Goal: Task Accomplishment & Management: Manage account settings

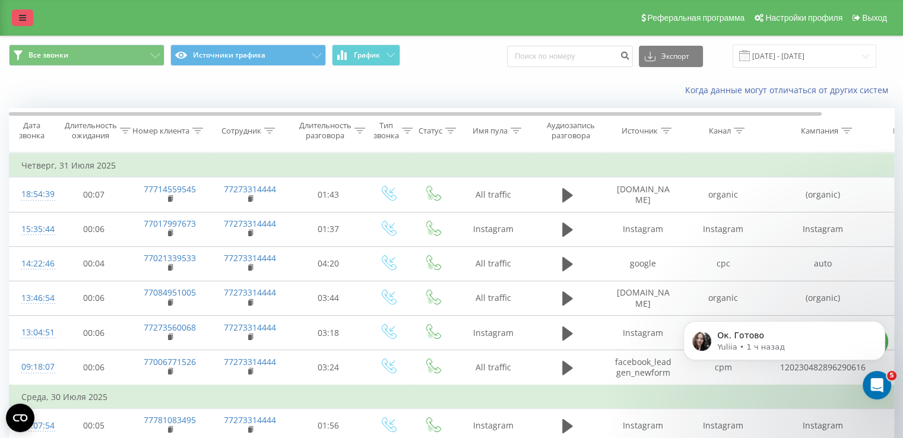
click at [23, 11] on link at bounding box center [22, 17] width 21 height 17
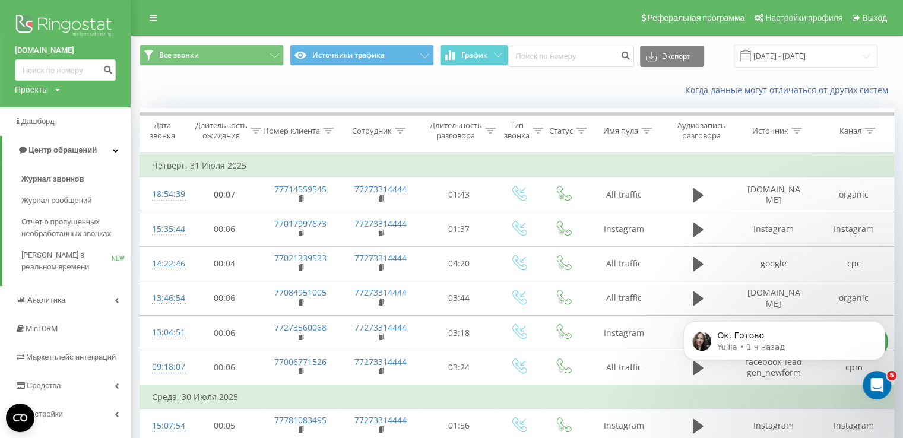
click at [71, 17] on img at bounding box center [65, 27] width 101 height 30
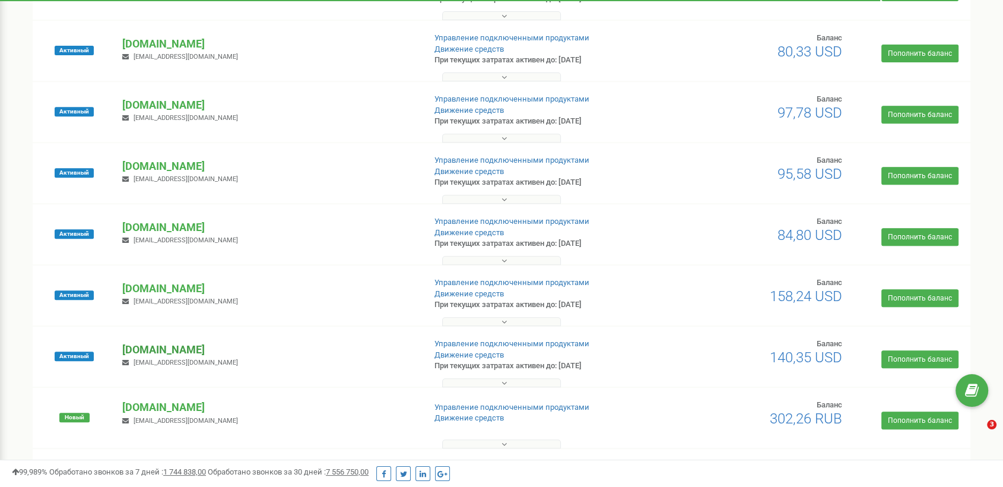
scroll to position [477, 0]
click at [134, 343] on p "[DOMAIN_NAME]" at bounding box center [268, 349] width 293 height 15
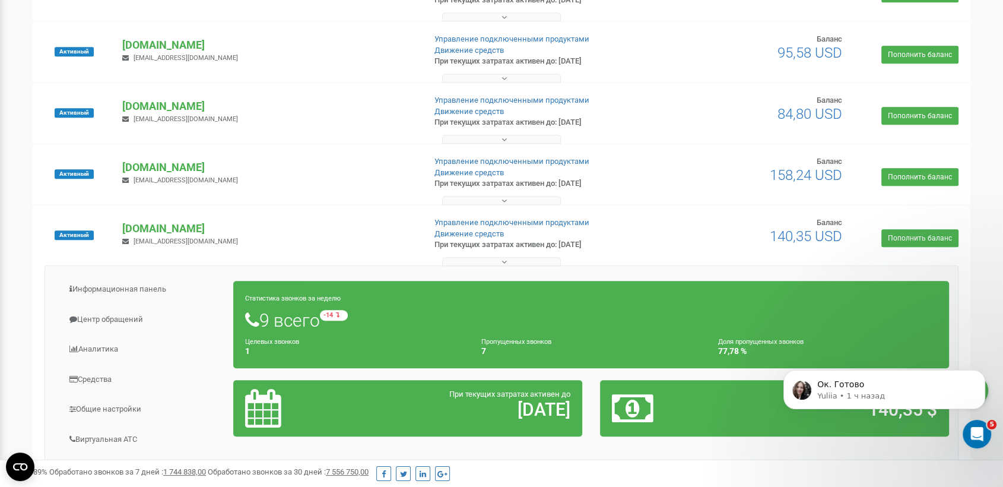
scroll to position [748, 0]
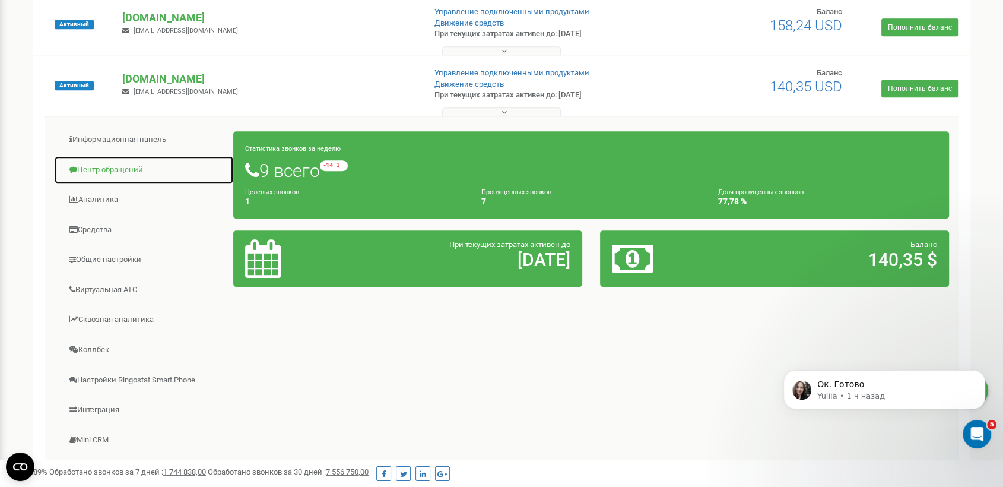
click at [144, 172] on link "Центр обращений" at bounding box center [144, 170] width 180 height 29
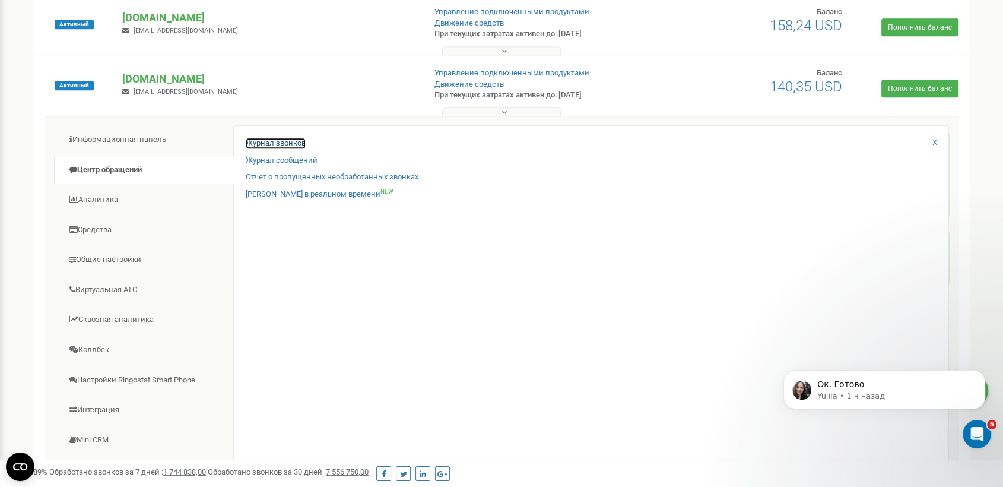
click at [248, 145] on link "Журнал звонков" at bounding box center [276, 143] width 60 height 11
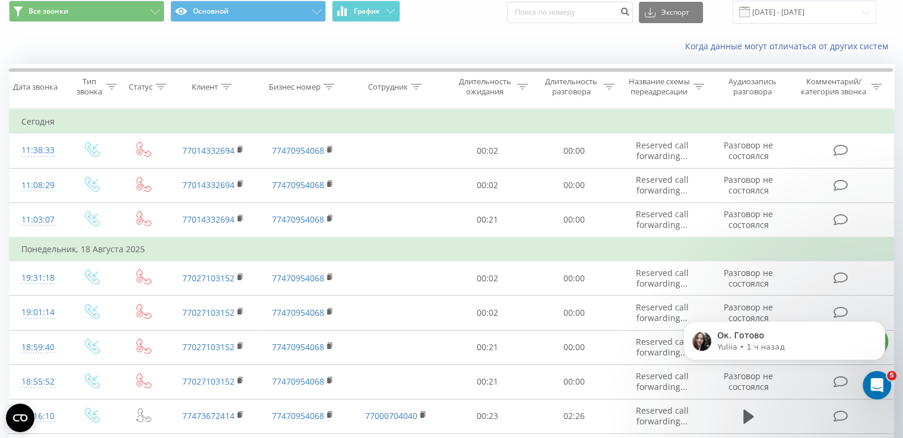
scroll to position [47, 0]
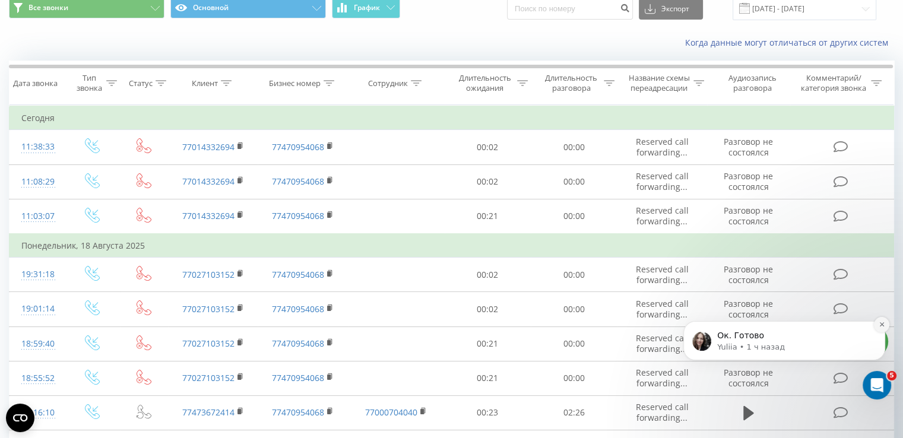
click at [883, 326] on icon "Dismiss notification" at bounding box center [881, 324] width 4 height 4
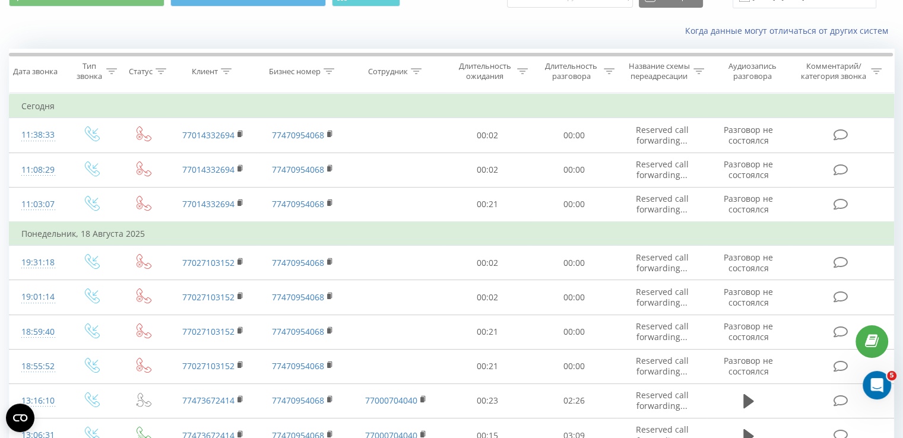
scroll to position [0, 0]
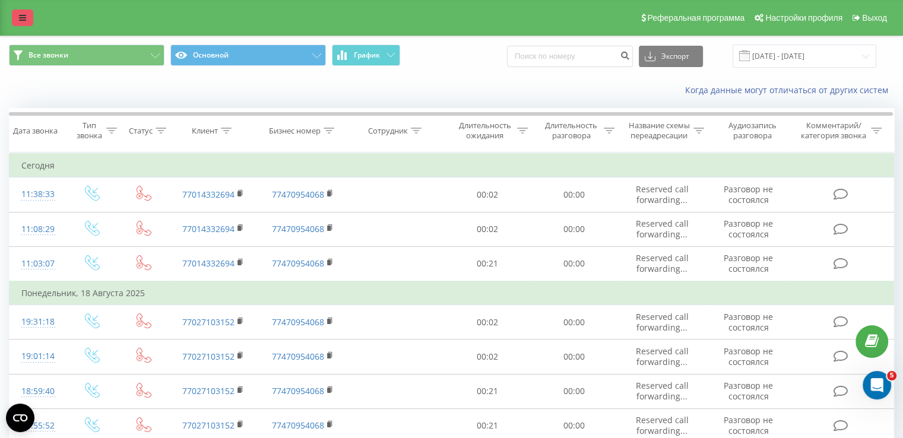
click at [12, 15] on link at bounding box center [22, 17] width 21 height 17
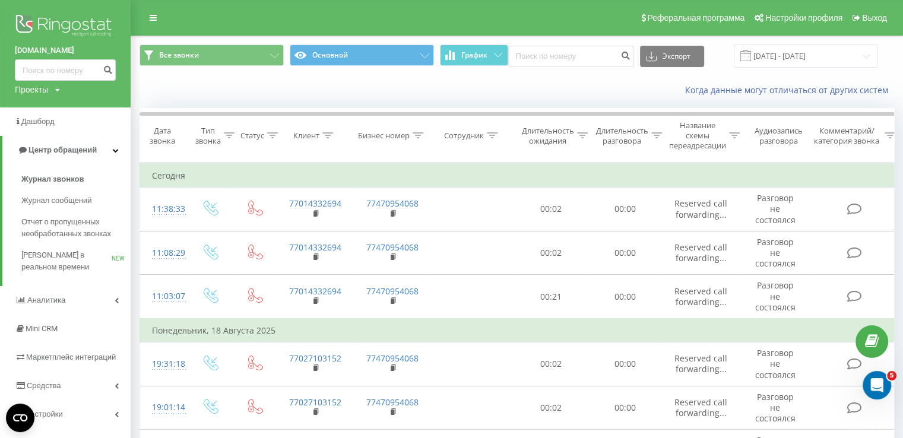
click at [34, 45] on link "[DOMAIN_NAME]" at bounding box center [65, 51] width 101 height 12
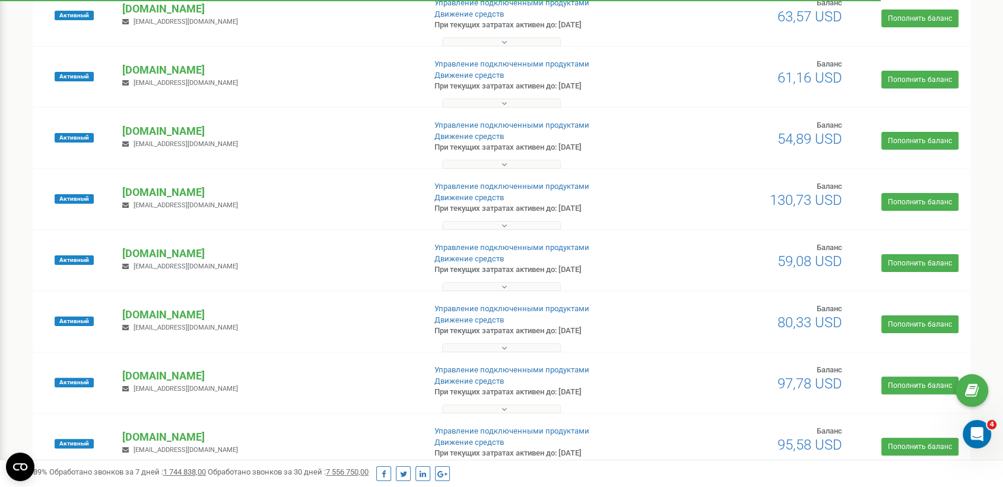
click at [124, 243] on div "Активный etasaresidence.kz a.feoktistov@rostadv.com Управление подключенными пр…" at bounding box center [502, 265] width 932 height 47
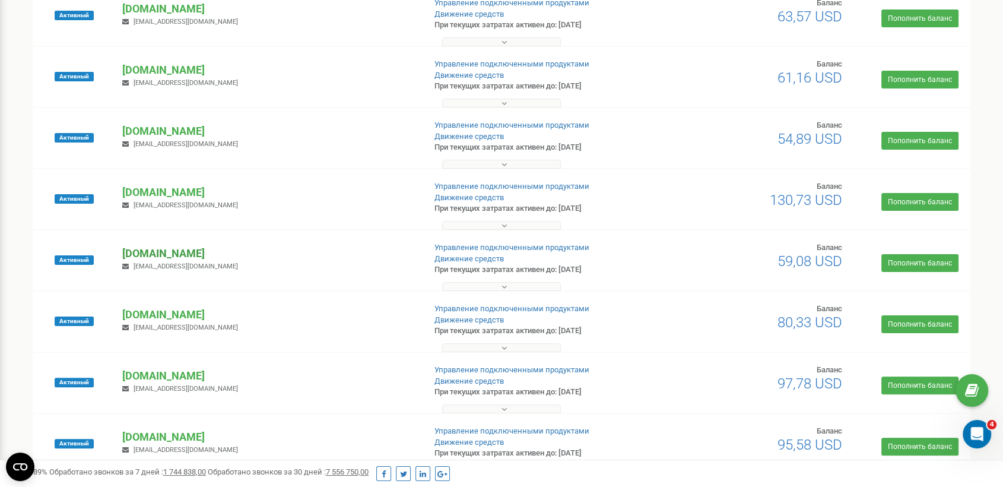
click at [129, 248] on p "[DOMAIN_NAME]" at bounding box center [268, 253] width 293 height 15
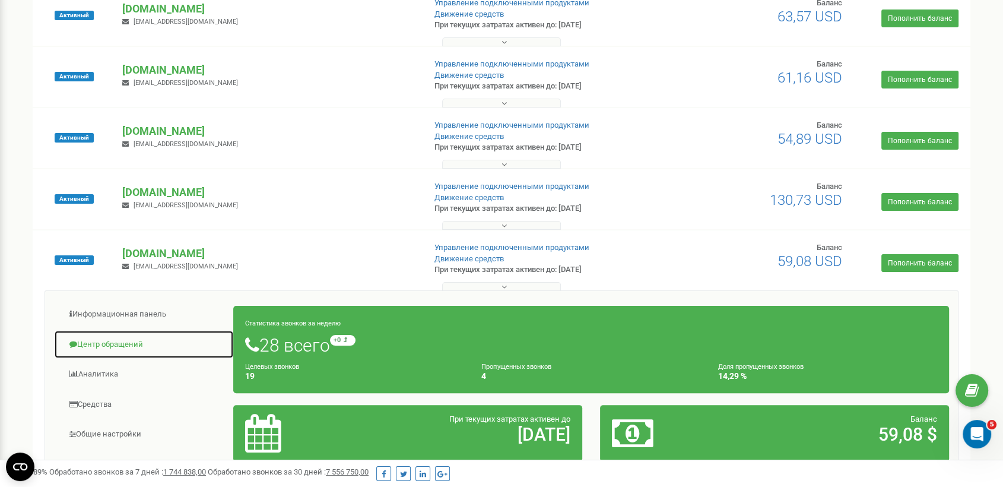
click at [140, 340] on link "Центр обращений" at bounding box center [144, 344] width 180 height 29
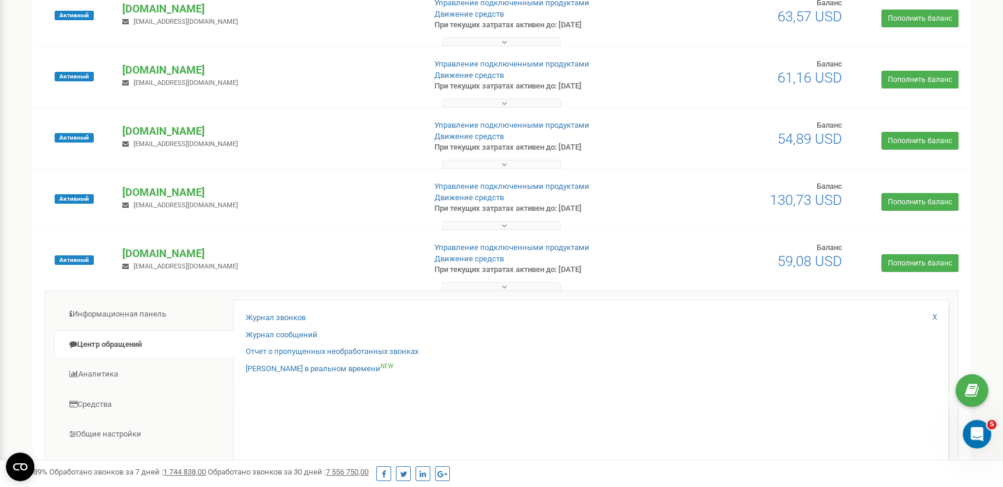
click at [288, 311] on div "Журнал звонков Журнал сообщений Отчет о пропущенных необработанных звонках Звон…" at bounding box center [591, 486] width 716 height 373
click at [286, 316] on link "Журнал звонков" at bounding box center [276, 317] width 60 height 11
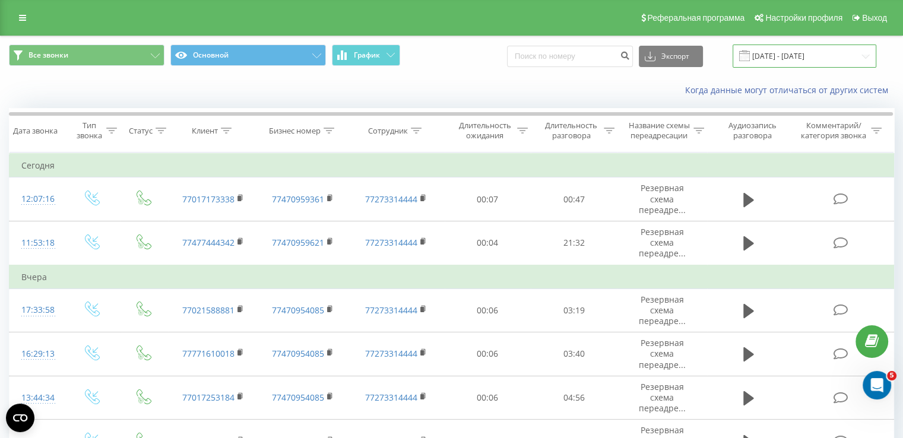
click at [789, 56] on input "20.07.2025 - 20.08.2025" at bounding box center [805, 56] width 144 height 23
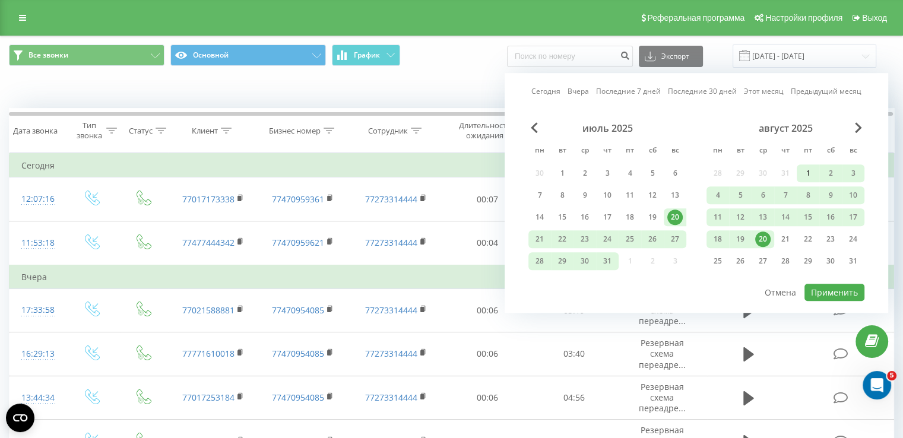
click at [809, 172] on div "1" at bounding box center [807, 173] width 15 height 15
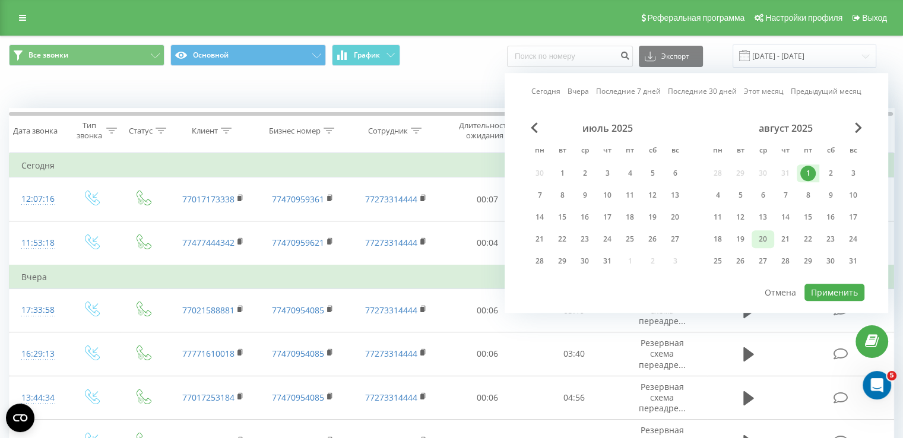
click at [769, 240] on div "20" at bounding box center [762, 239] width 15 height 15
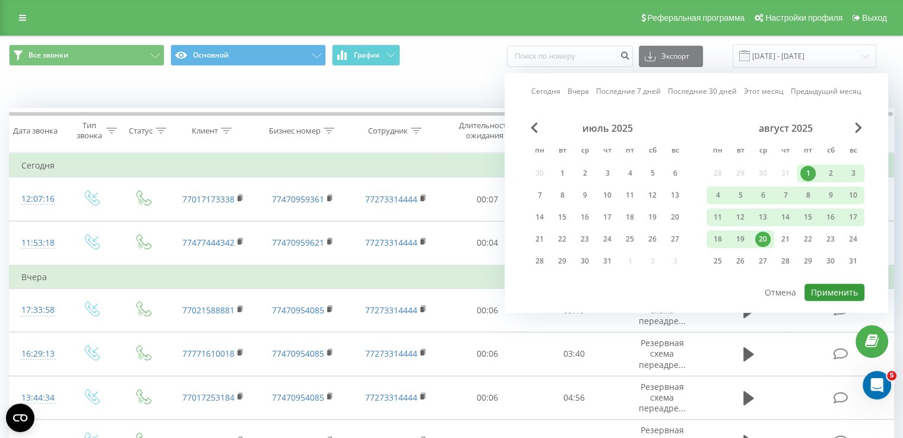
click at [824, 284] on button "Применить" at bounding box center [834, 292] width 60 height 17
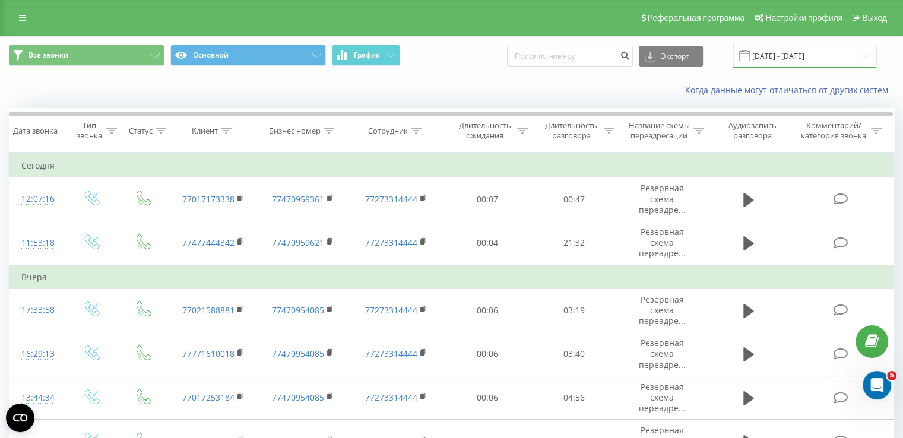
click at [796, 52] on input "01.08.2025 - 20.08.2025" at bounding box center [805, 56] width 144 height 23
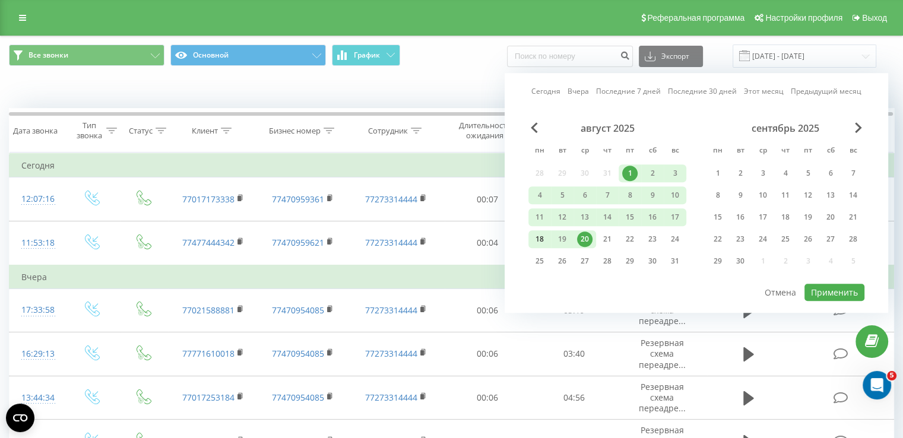
click at [534, 242] on div "18" at bounding box center [539, 239] width 15 height 15
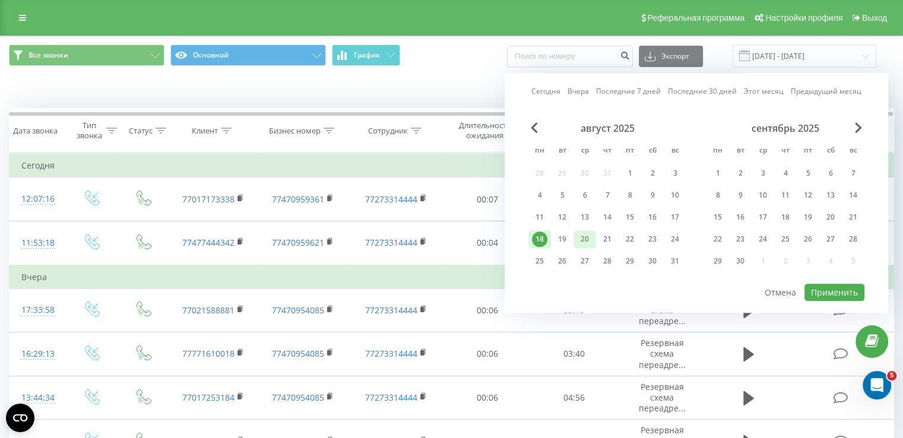
click at [593, 240] on div "20" at bounding box center [585, 239] width 23 height 18
click at [809, 284] on button "Применить" at bounding box center [834, 292] width 60 height 17
type input "18.08.2025 - 20.08.2025"
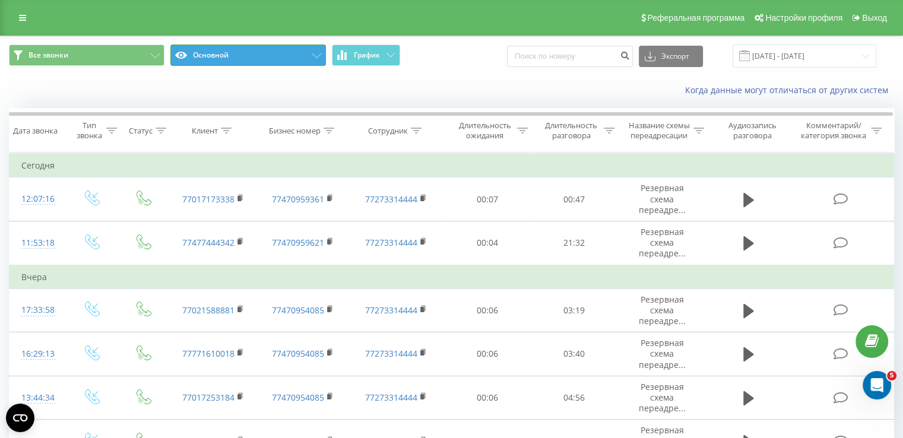
click at [255, 55] on button "Основной" at bounding box center [248, 55] width 156 height 21
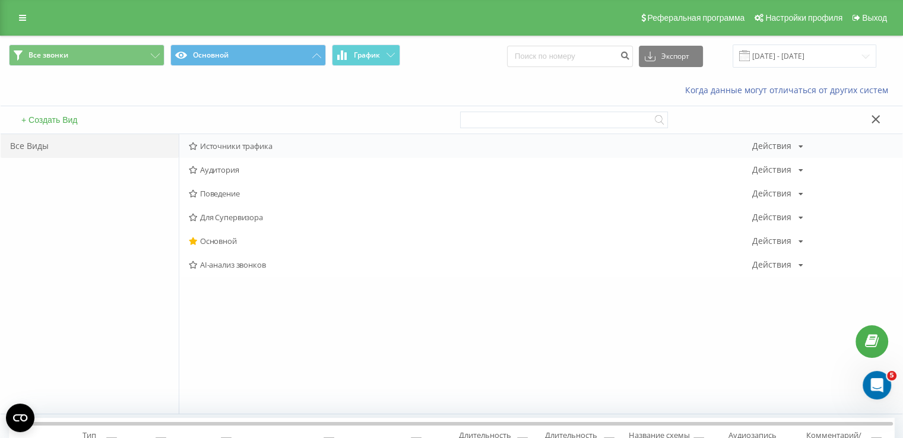
click at [261, 143] on span "Источники трафика" at bounding box center [470, 146] width 563 height 8
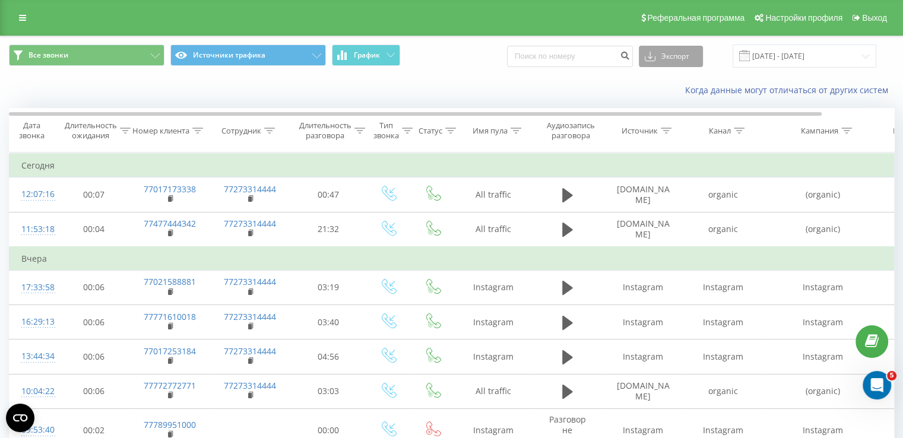
click at [702, 56] on button "Экспорт" at bounding box center [671, 56] width 64 height 21
click at [682, 114] on div ".xlsx" at bounding box center [670, 120] width 63 height 21
click at [24, 19] on icon at bounding box center [22, 18] width 7 height 8
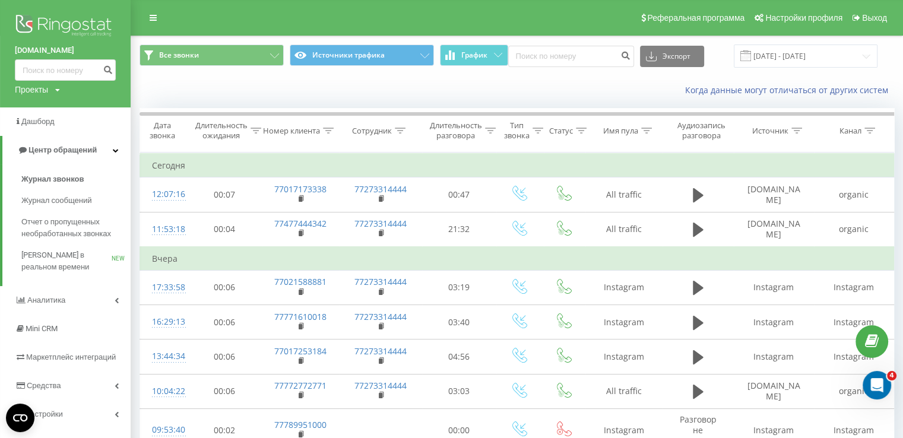
click at [45, 51] on link "[DOMAIN_NAME]" at bounding box center [65, 51] width 101 height 12
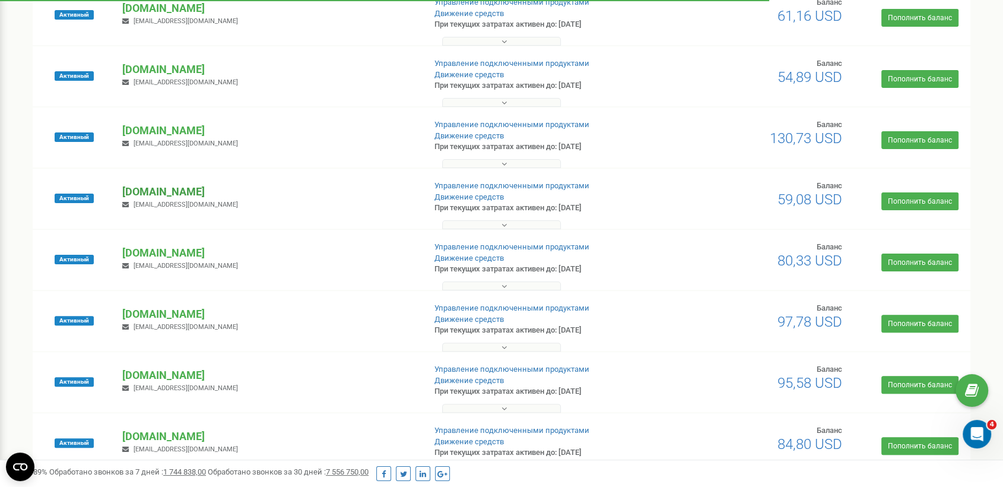
click at [168, 188] on p "[DOMAIN_NAME]" at bounding box center [268, 191] width 293 height 15
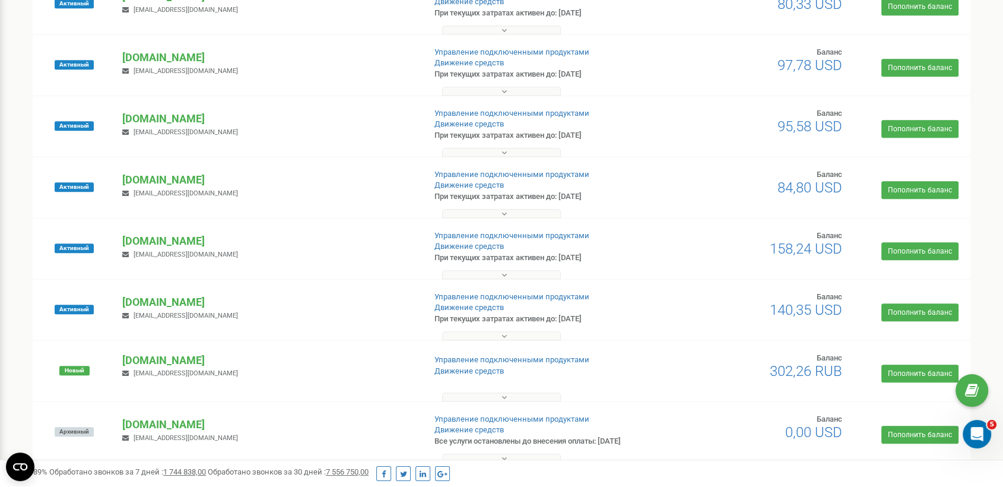
scroll to position [922, 0]
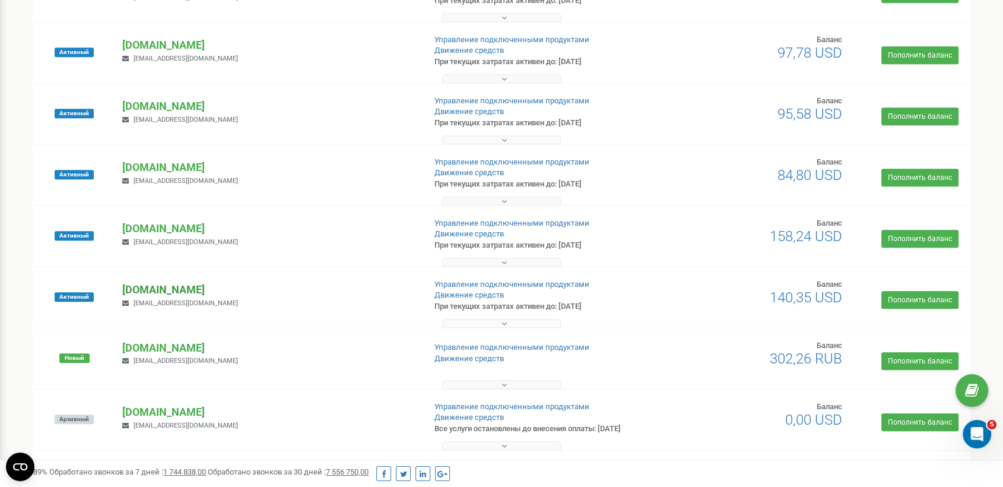
click at [160, 289] on p "[DOMAIN_NAME]" at bounding box center [268, 289] width 293 height 15
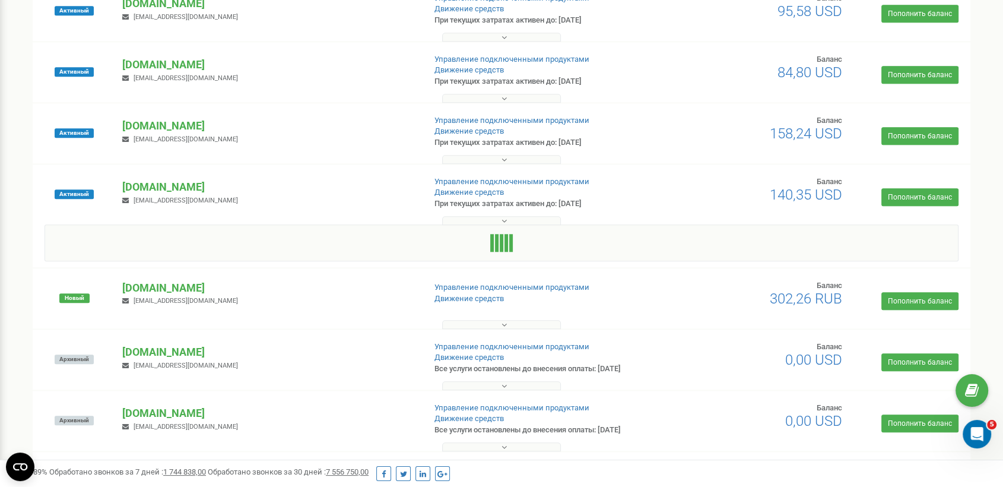
scroll to position [1069, 0]
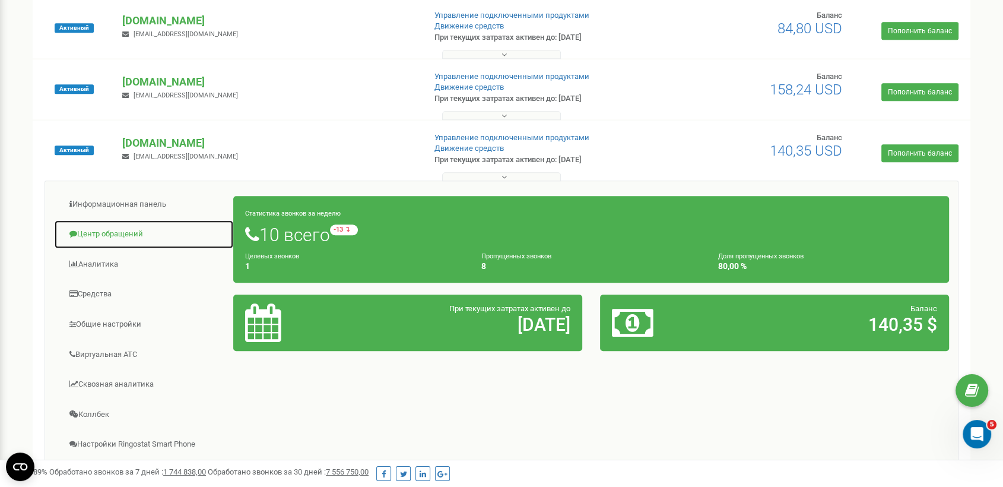
click at [153, 236] on link "Центр обращений" at bounding box center [144, 234] width 180 height 29
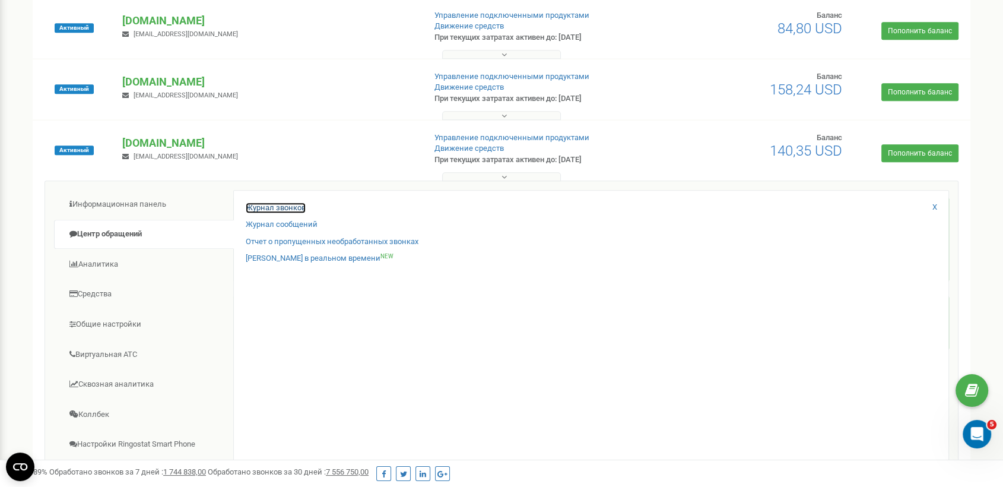
click at [287, 203] on link "Журнал звонков" at bounding box center [276, 207] width 60 height 11
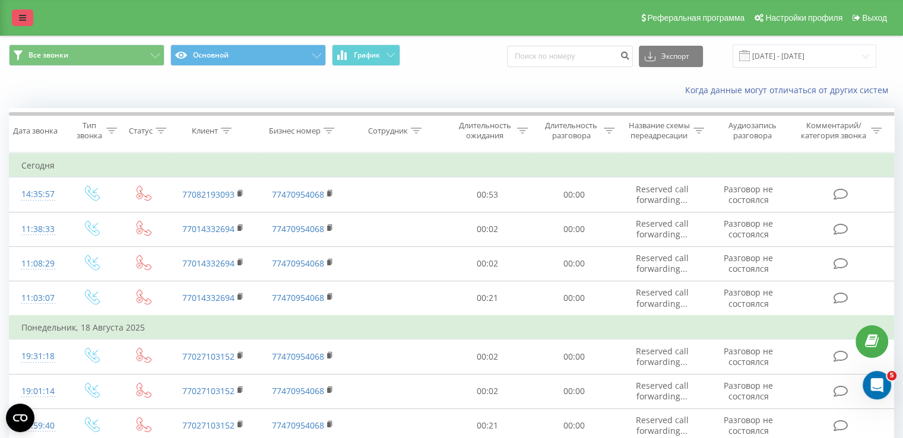
click at [17, 26] on link at bounding box center [22, 17] width 21 height 17
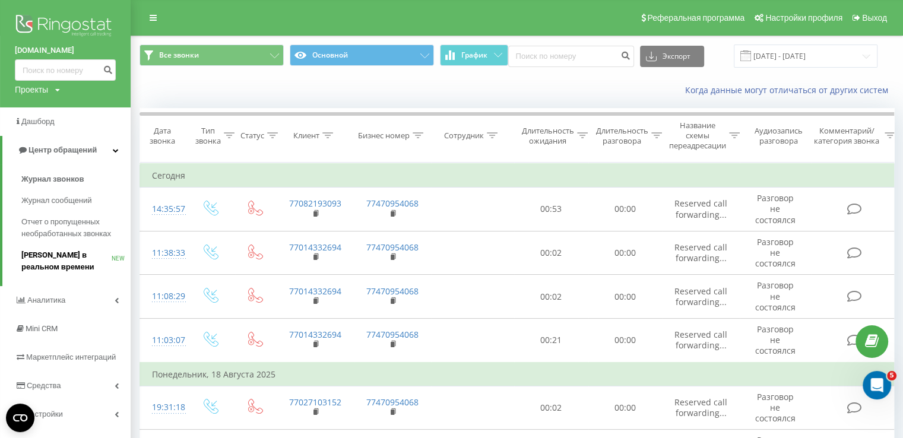
scroll to position [59, 0]
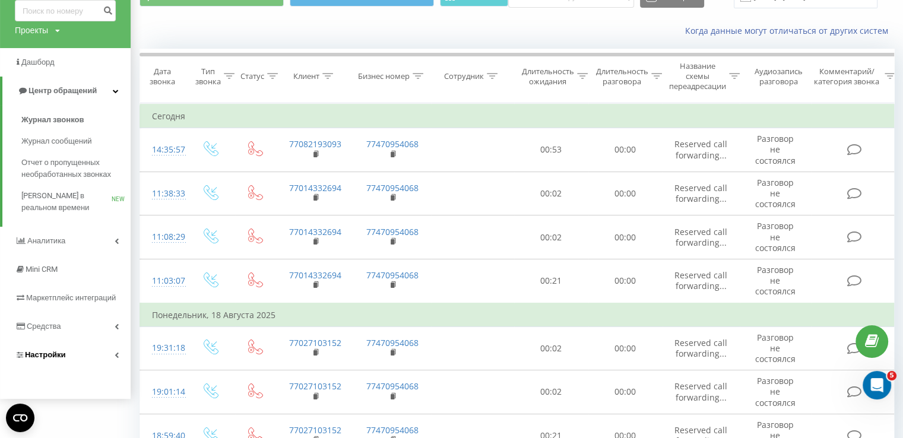
click at [74, 356] on link "Настройки" at bounding box center [65, 355] width 131 height 28
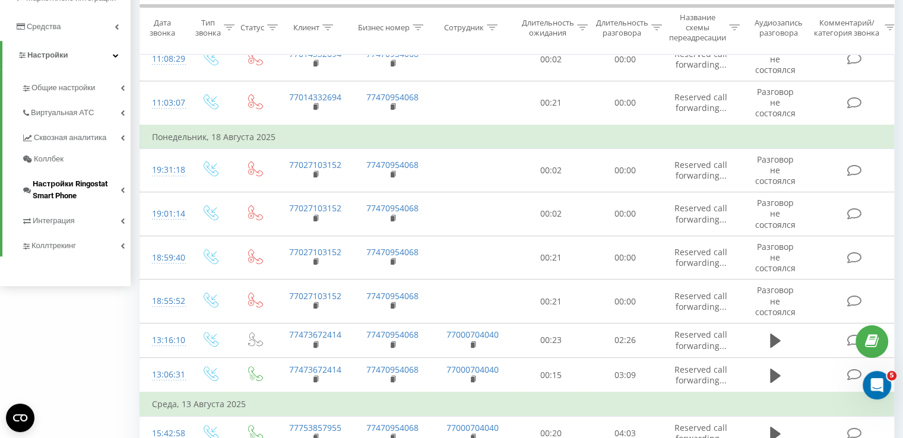
scroll to position [178, 0]
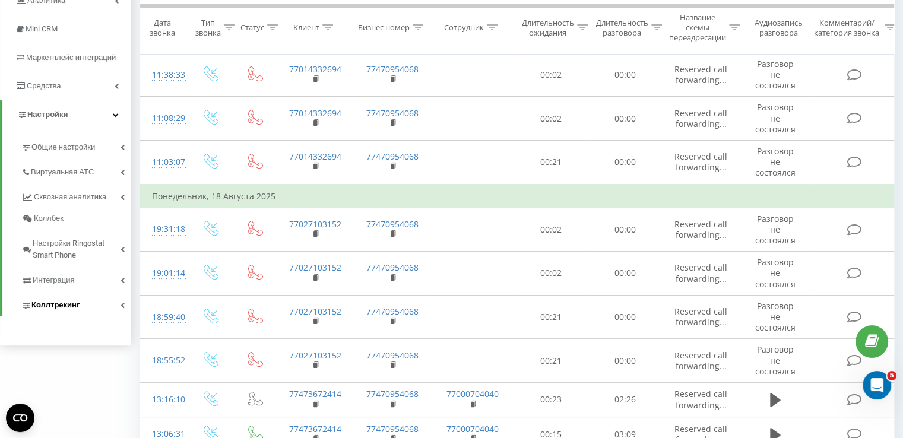
click at [90, 304] on link "Коллтрекинг" at bounding box center [75, 303] width 109 height 25
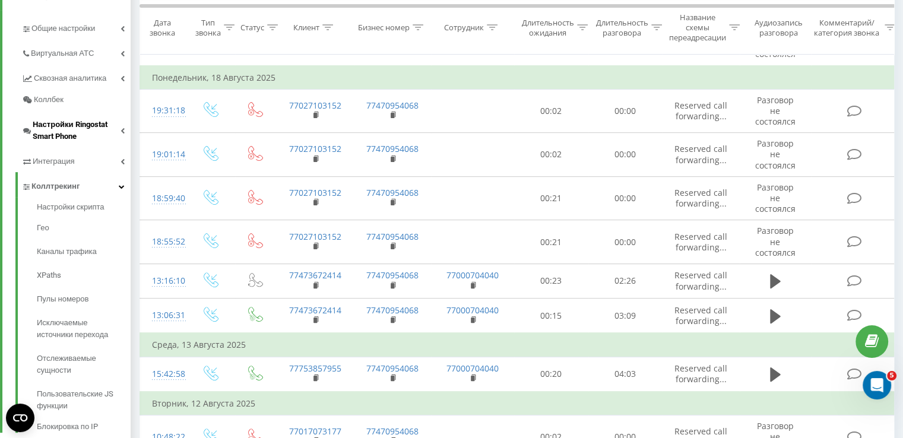
scroll to position [237, 0]
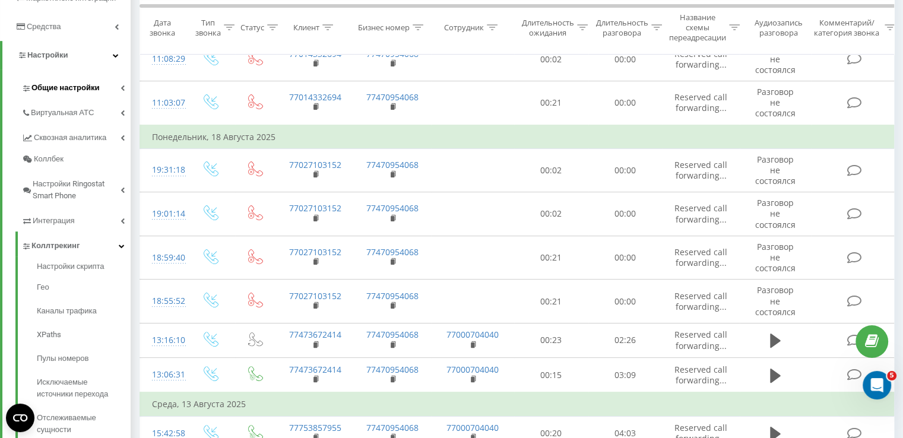
click at [106, 88] on link "Общие настройки" at bounding box center [75, 86] width 109 height 25
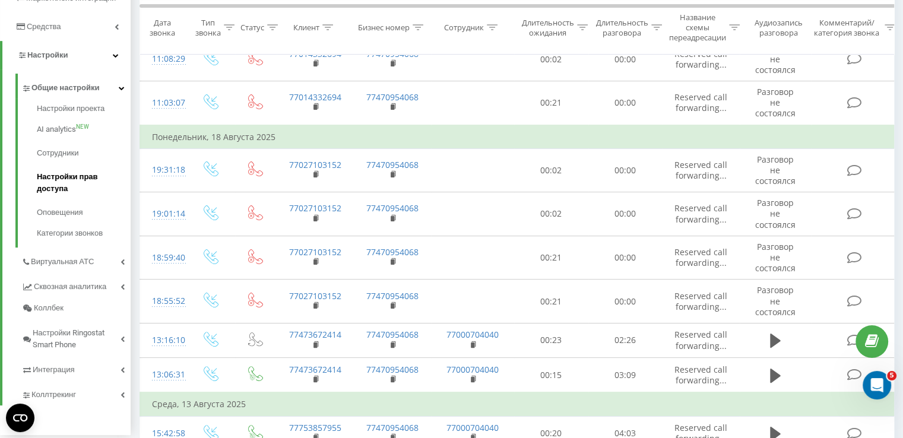
click at [71, 181] on span "Настройки прав доступа" at bounding box center [81, 183] width 88 height 24
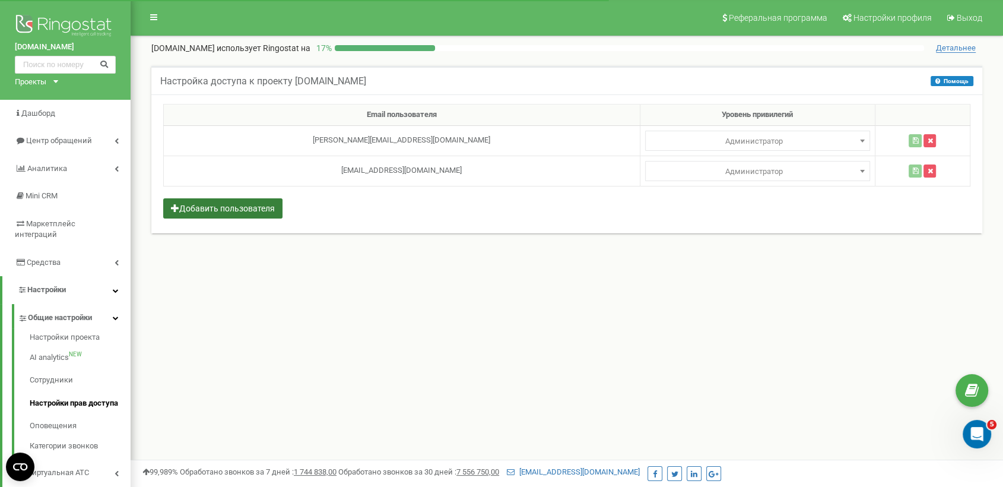
click at [271, 202] on button "Добавить пользователя" at bounding box center [222, 208] width 119 height 20
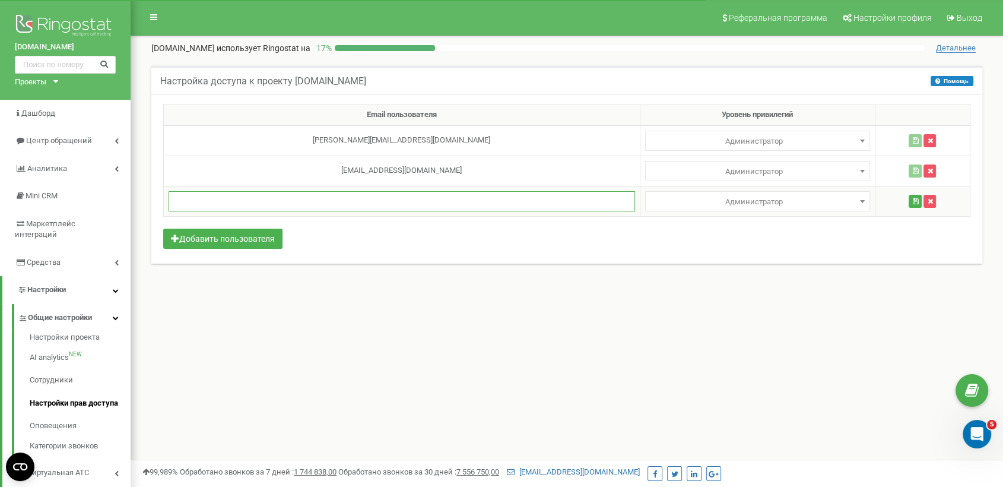
click at [358, 203] on input "text" at bounding box center [402, 201] width 467 height 20
paste input "[EMAIL_ADDRESS][DOMAIN_NAME]"
type input "[EMAIL_ADDRESS][DOMAIN_NAME]"
click at [680, 150] on span "Администратор" at bounding box center [758, 141] width 217 height 17
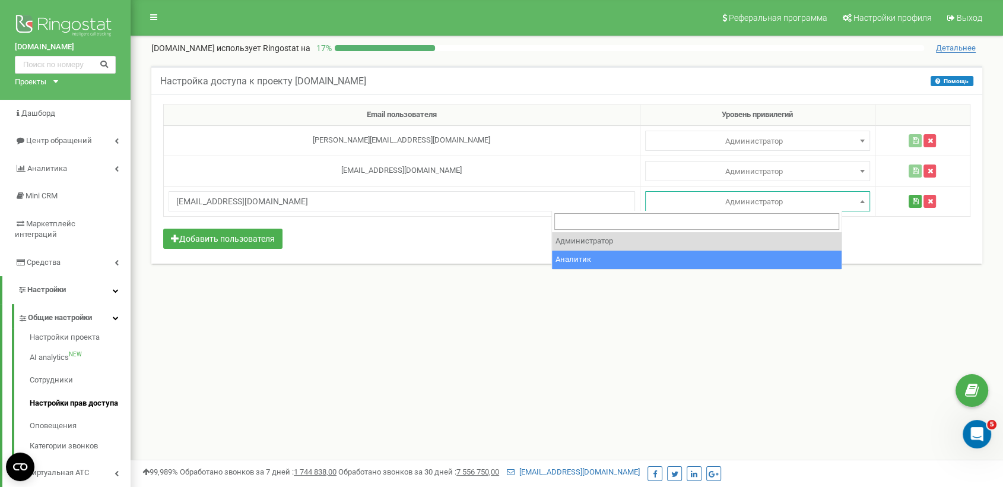
select select "2"
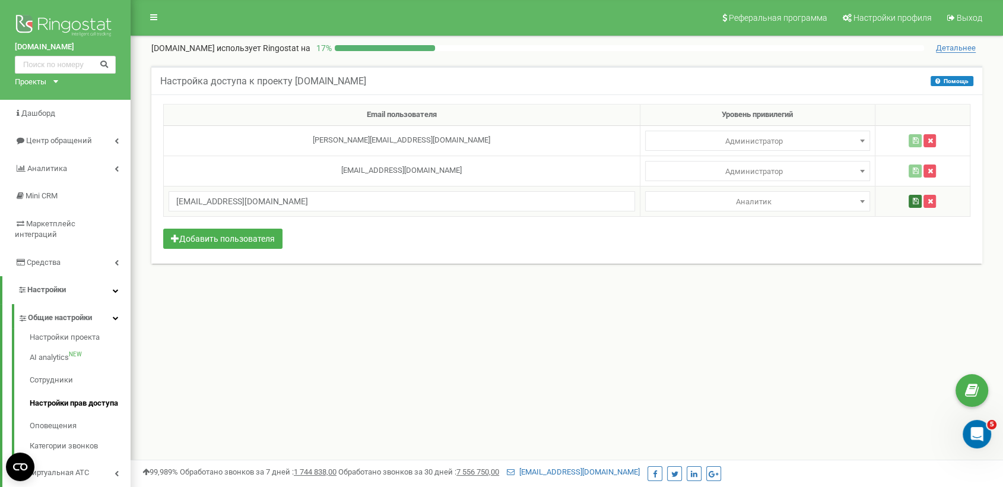
click at [902, 205] on button "button" at bounding box center [915, 201] width 13 height 13
click at [346, 196] on td "[EMAIL_ADDRESS][DOMAIN_NAME]" at bounding box center [397, 201] width 467 height 30
click at [449, 232] on div "Email пользователя Уровень привилегий [PERSON_NAME][EMAIL_ADDRESS][DOMAIN_NAME]…" at bounding box center [566, 178] width 831 height 169
